Goal: Information Seeking & Learning: Learn about a topic

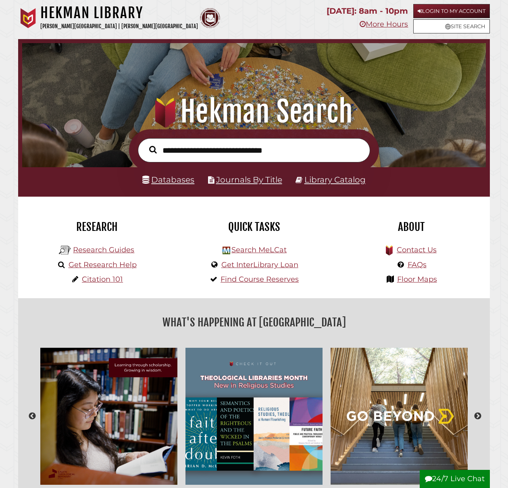
scroll to position [153, 459]
click at [176, 179] on link "Databases" at bounding box center [168, 179] width 52 height 10
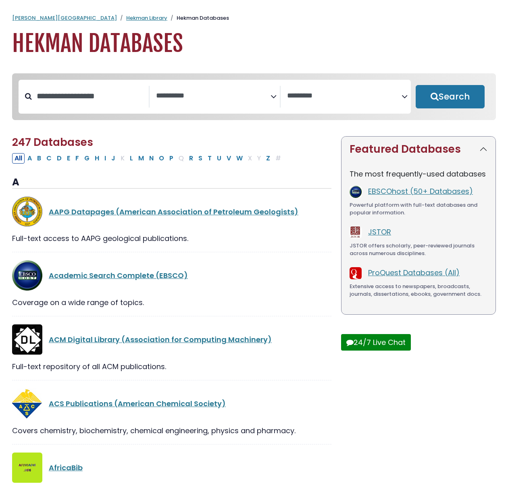
select select "Database Subject Filter"
select select "Database Vendors Filter"
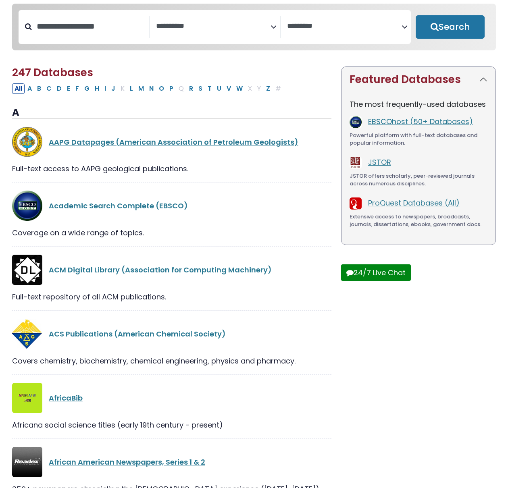
scroll to position [75, 0]
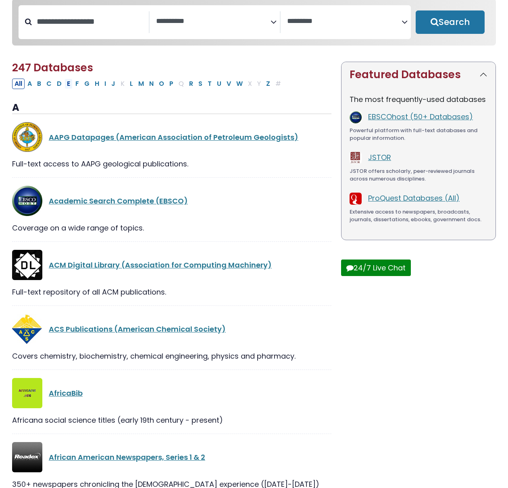
click at [69, 86] on button "E" at bounding box center [68, 84] width 8 height 10
select select "Database Subject Filter"
select select "Database Vendors Filter"
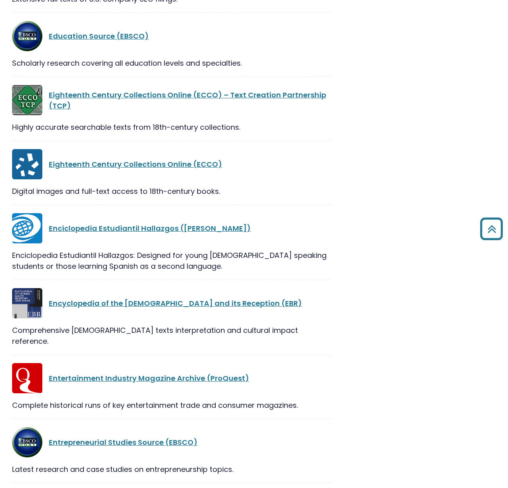
scroll to position [1323, 0]
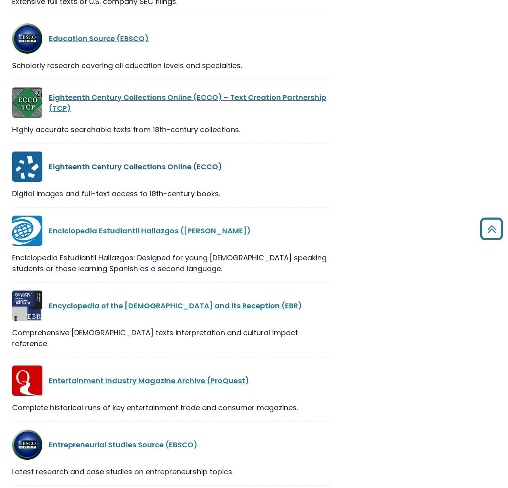
click at [108, 168] on link "Eighteenth Century Collections Online (ECCO)" at bounding box center [135, 167] width 173 height 10
